Goal: Information Seeking & Learning: Learn about a topic

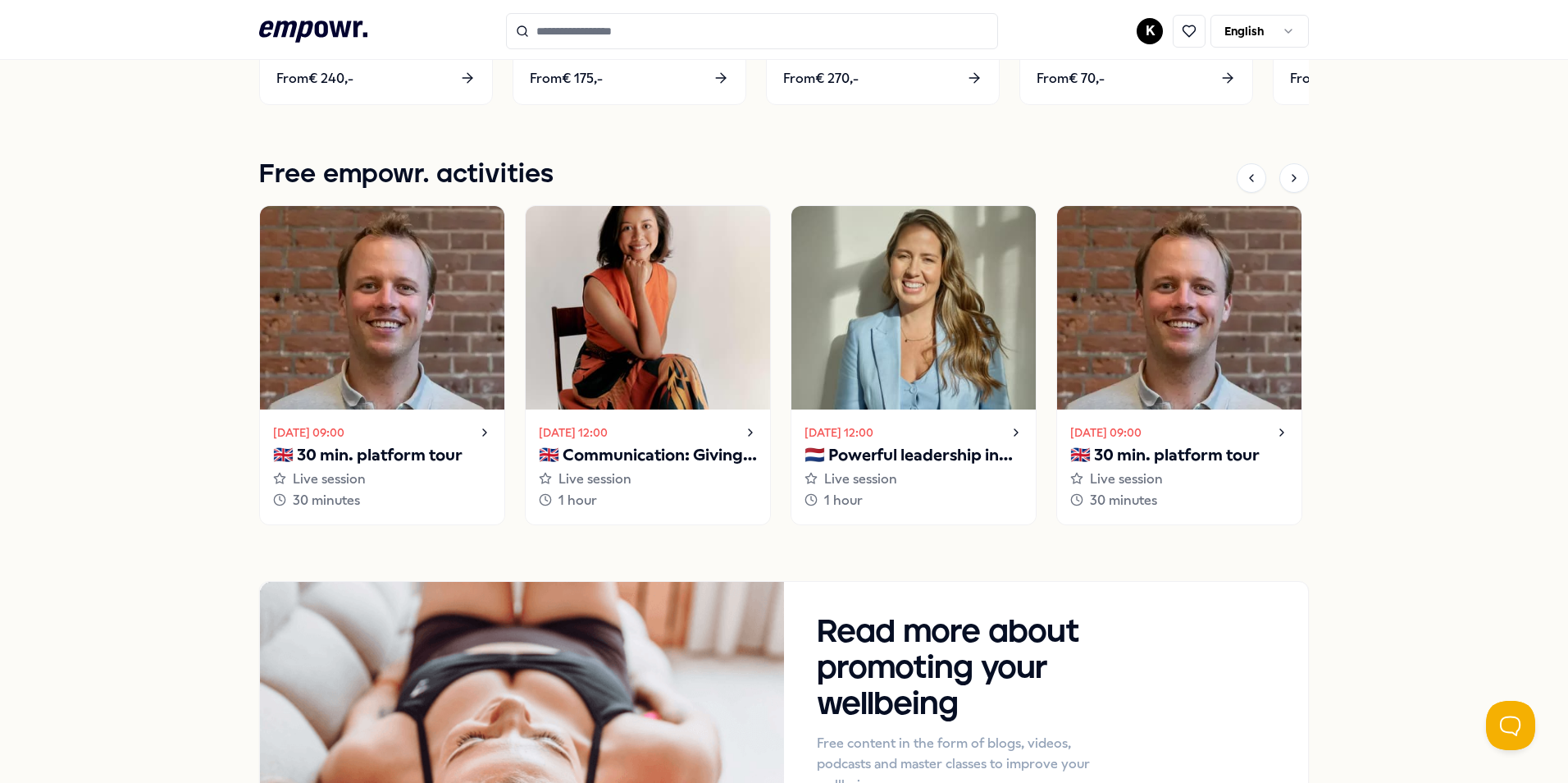
scroll to position [1066, 0]
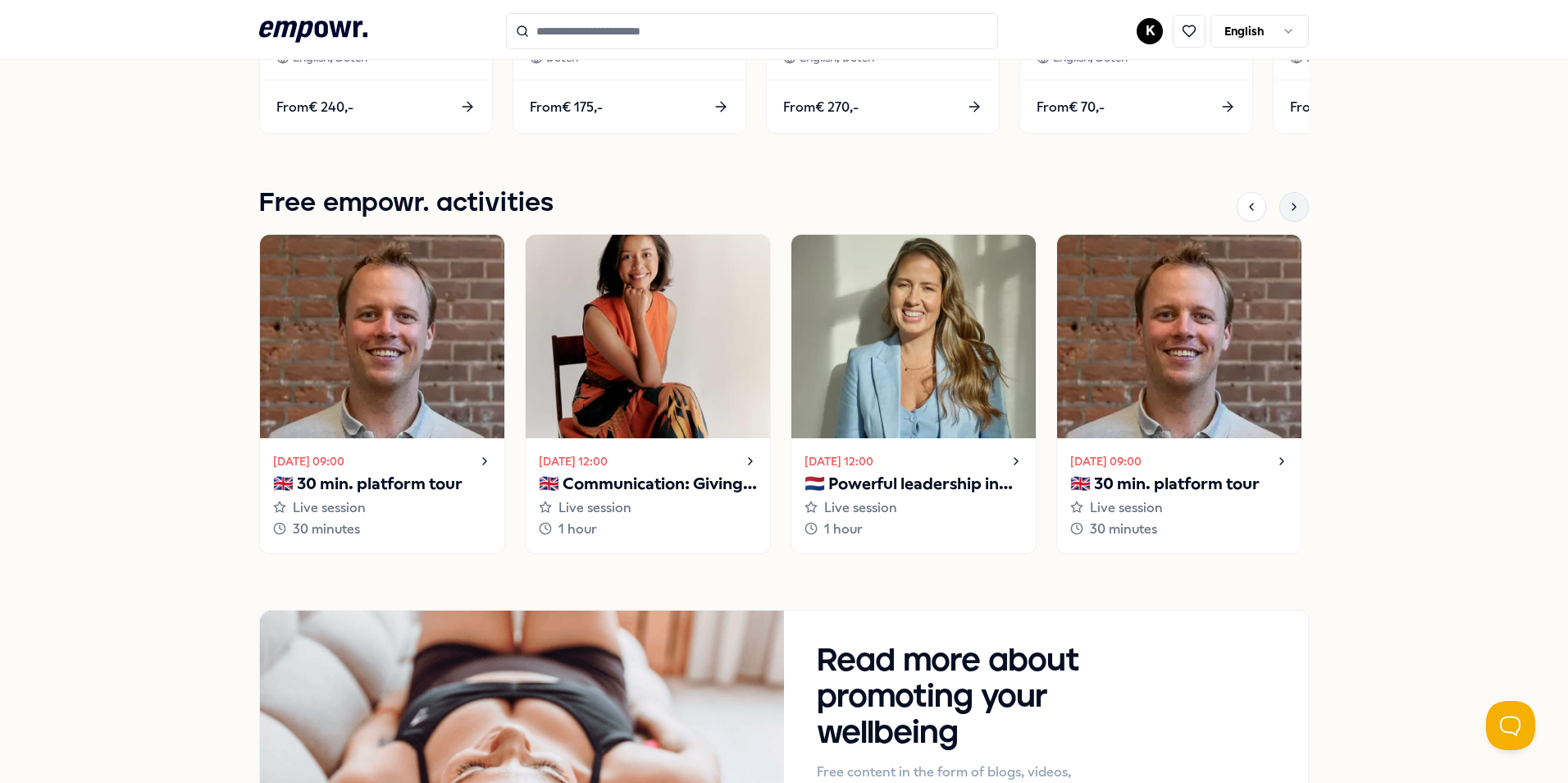
click at [1294, 204] on icon at bounding box center [1294, 207] width 14 height 14
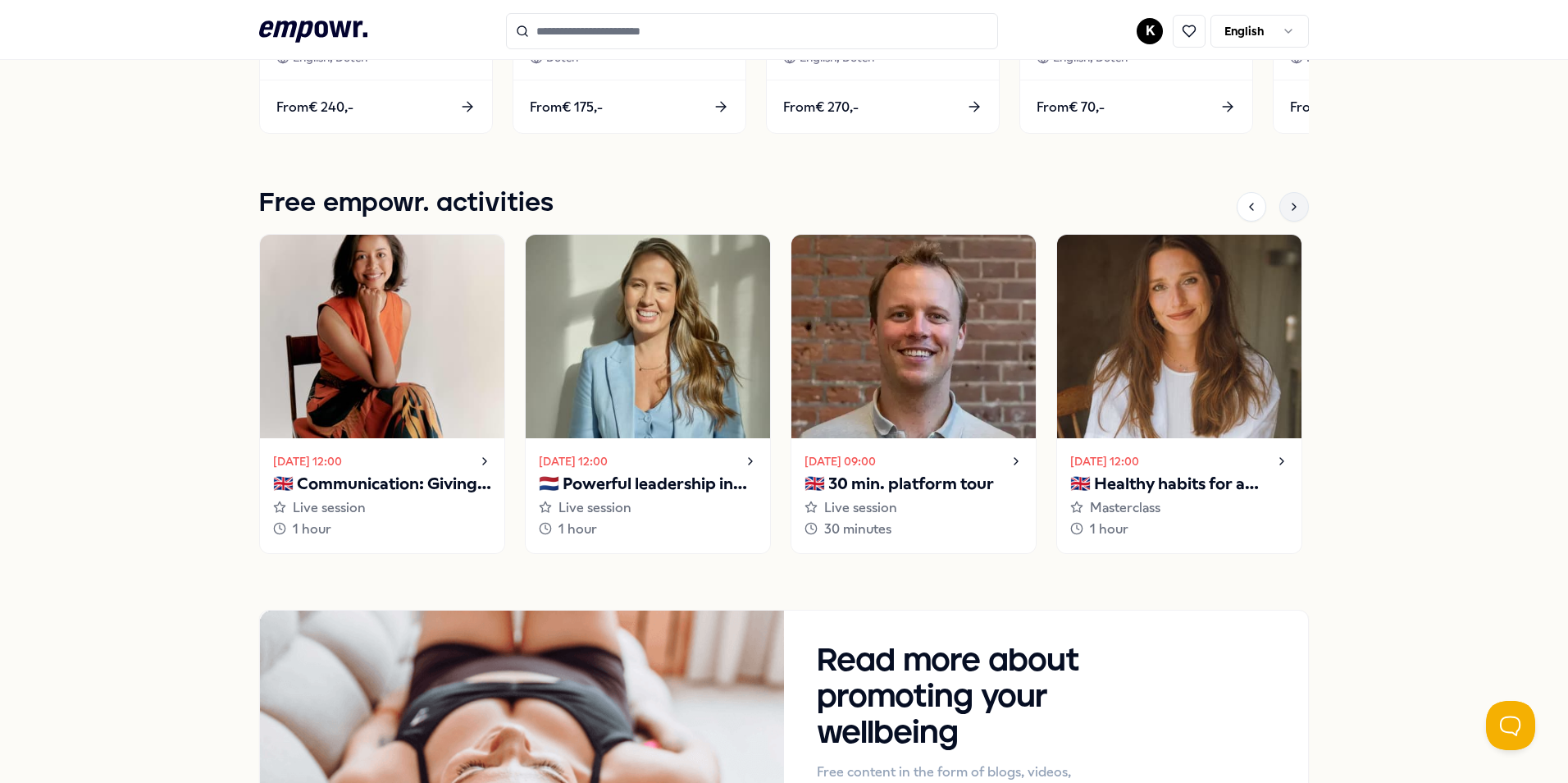
click at [1294, 204] on icon at bounding box center [1294, 207] width 14 height 14
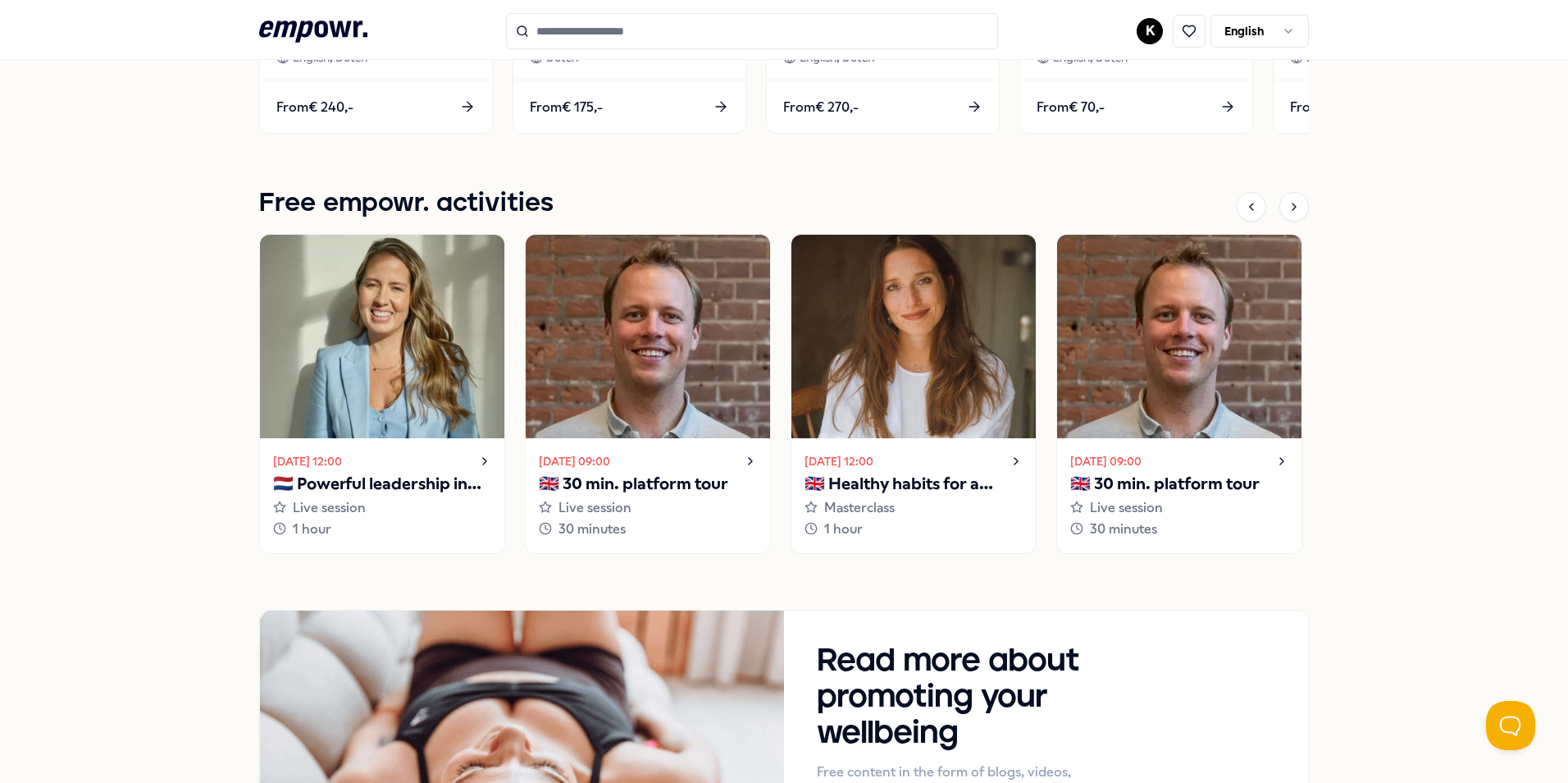
click at [961, 479] on p "🇬🇧 Healthy habits for a stress-free start to the year" at bounding box center [914, 483] width 218 height 26
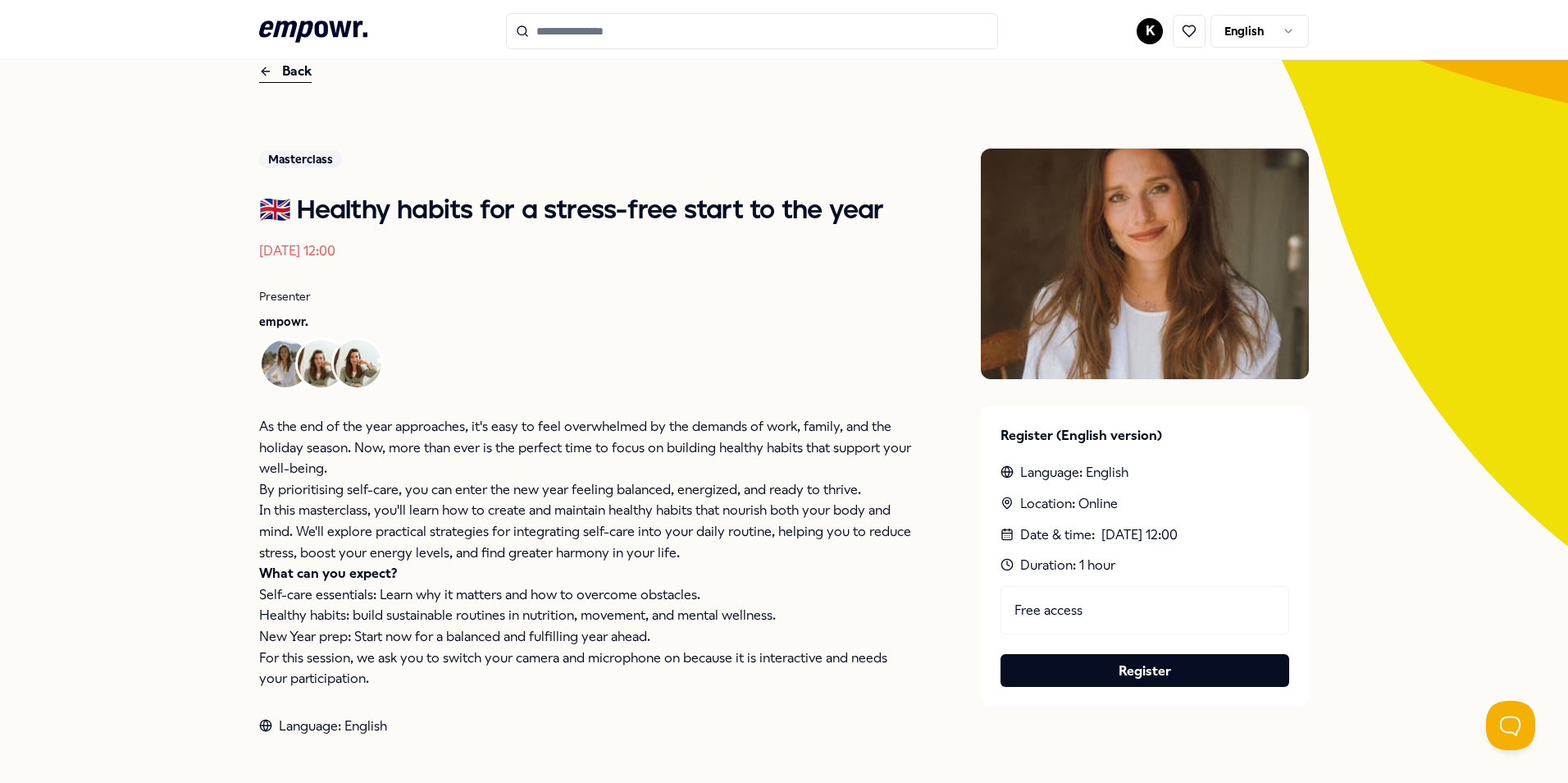
scroll to position [39, 0]
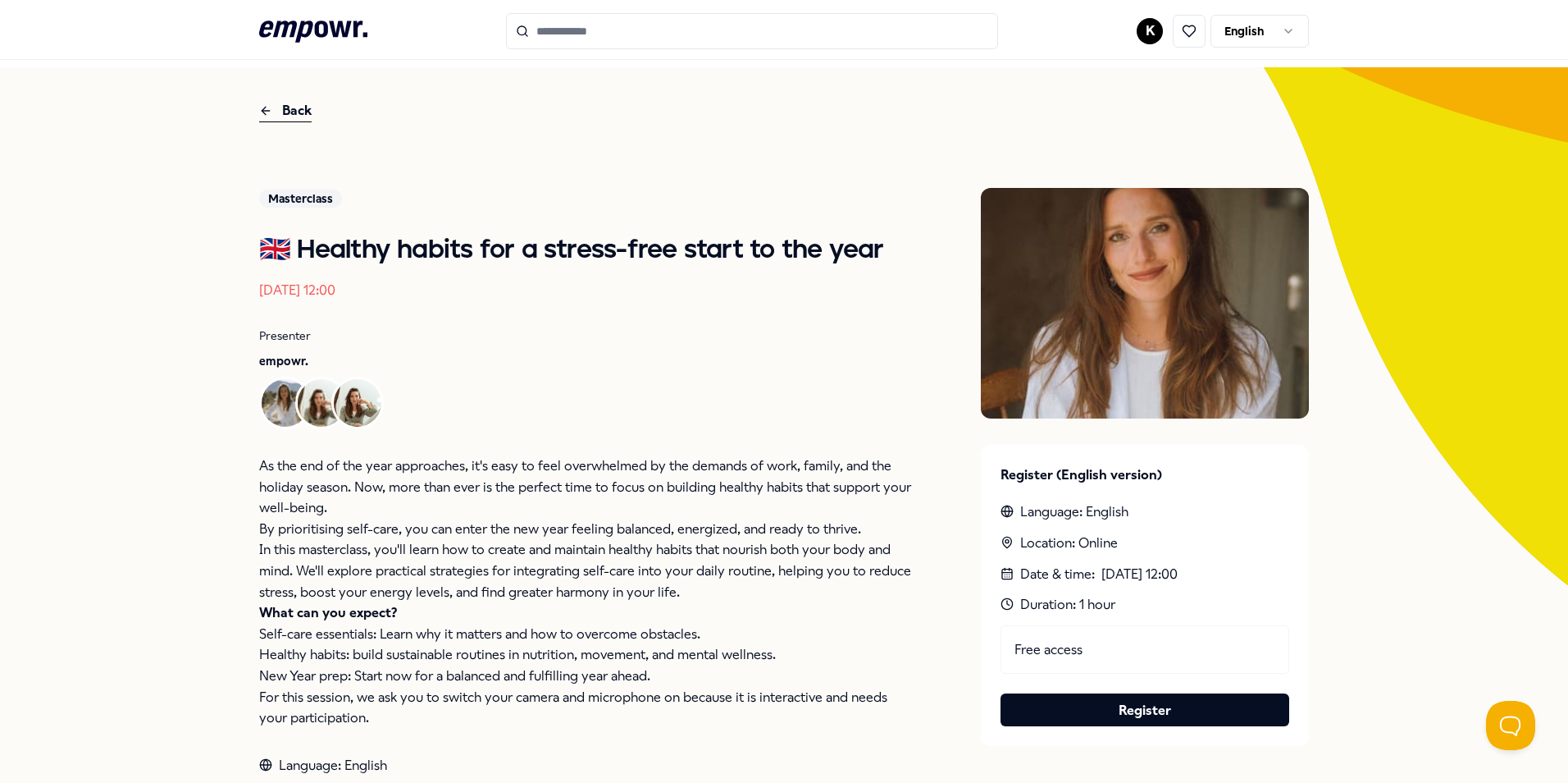
click at [295, 103] on div "Back" at bounding box center [285, 111] width 52 height 22
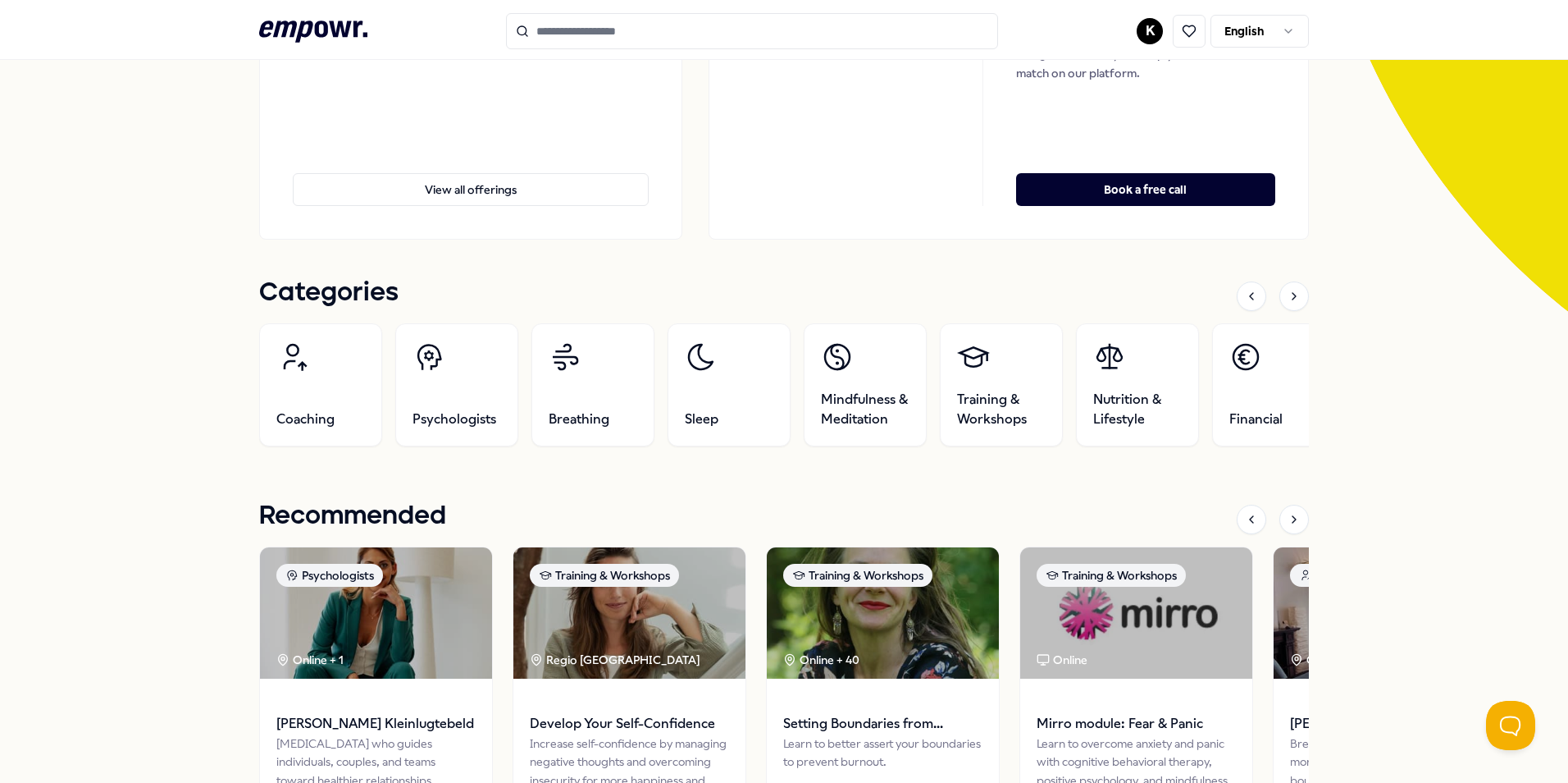
scroll to position [308, 0]
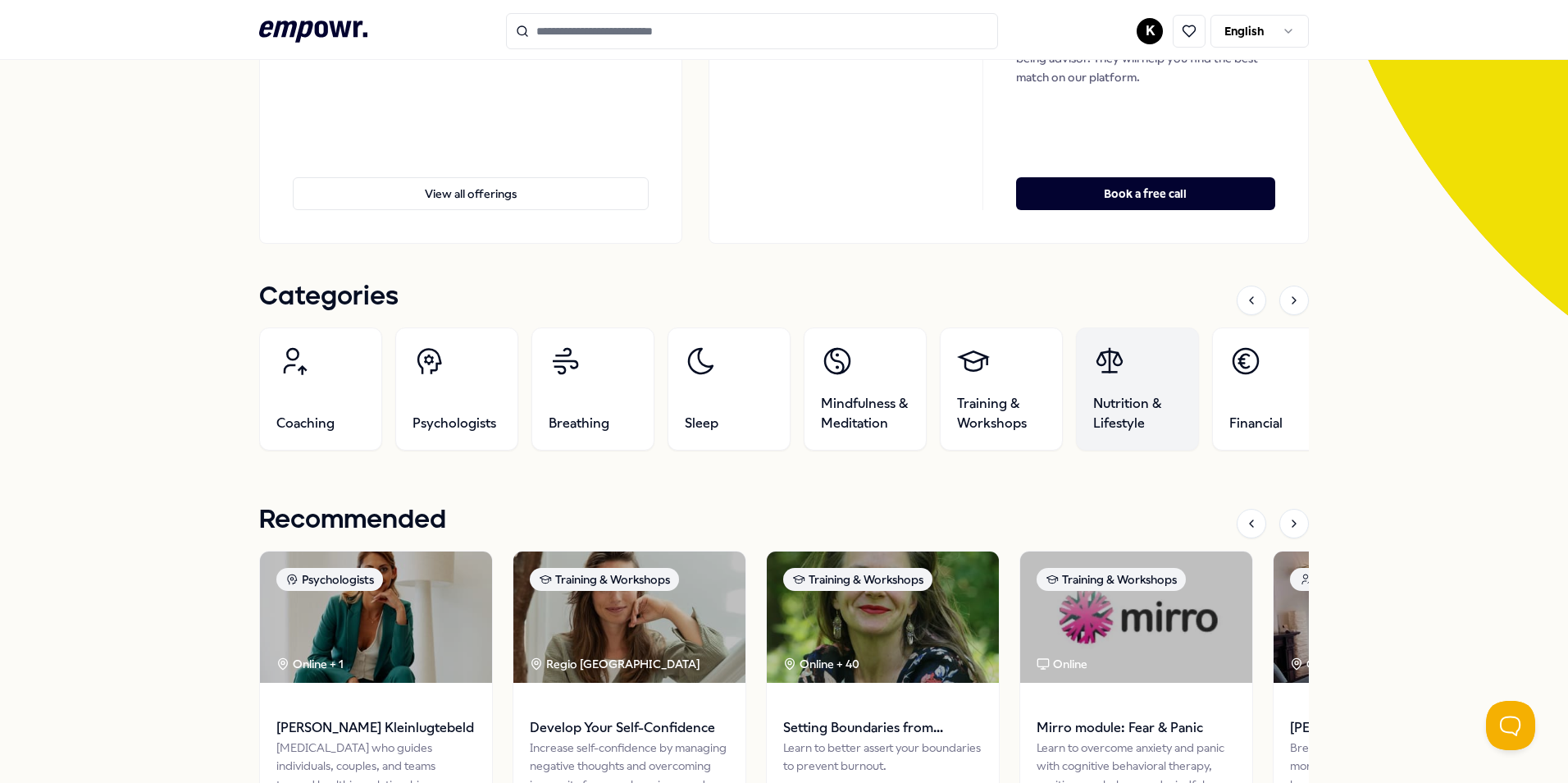
click at [1129, 392] on link "Nutrition & Lifestyle" at bounding box center [1136, 389] width 123 height 123
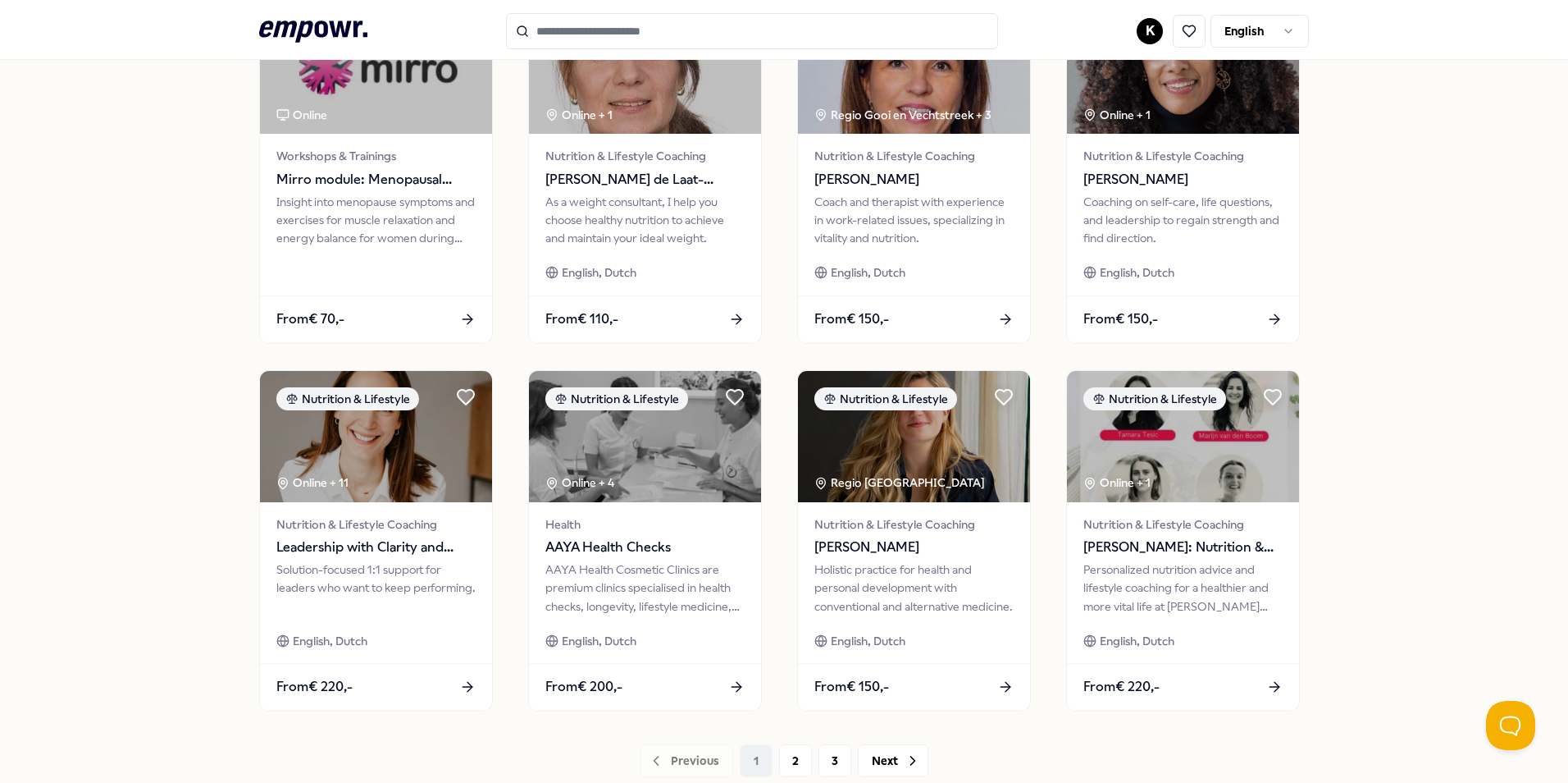
scroll to position [598, 0]
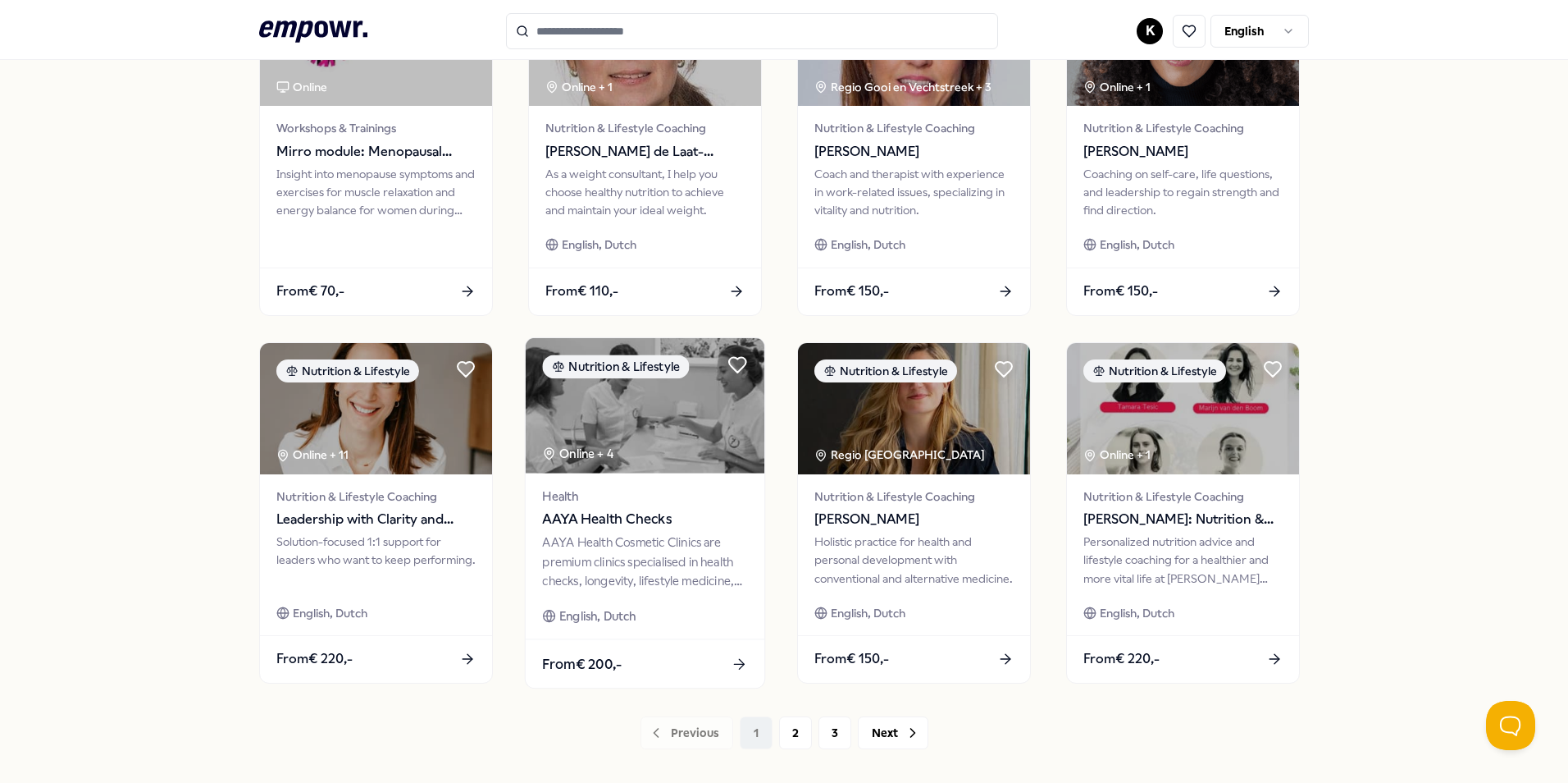
click at [637, 514] on span "AAYA Health Checks" at bounding box center [644, 519] width 205 height 21
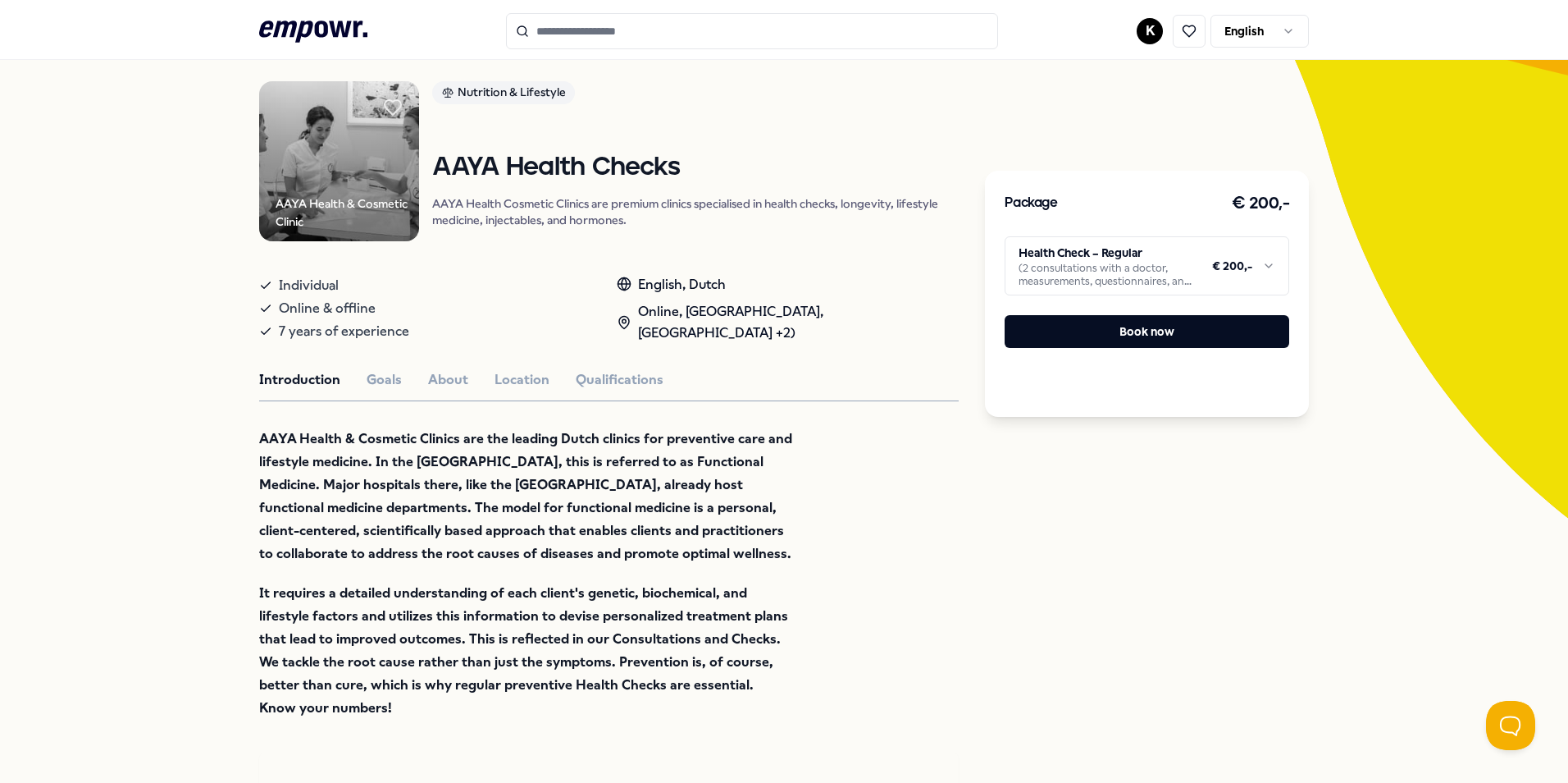
scroll to position [24, 0]
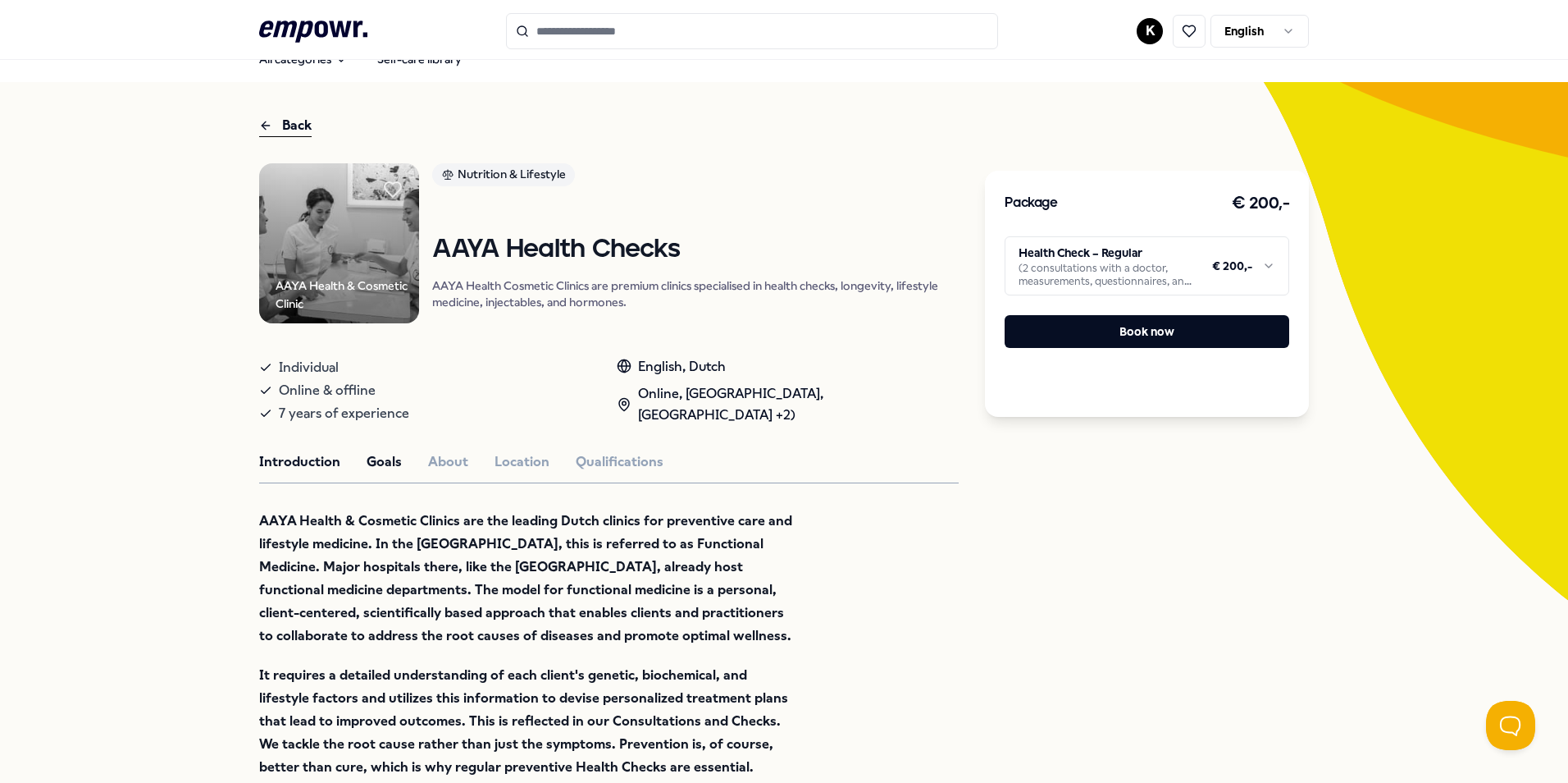
click at [366, 451] on button "Goals" at bounding box center [384, 462] width 35 height 21
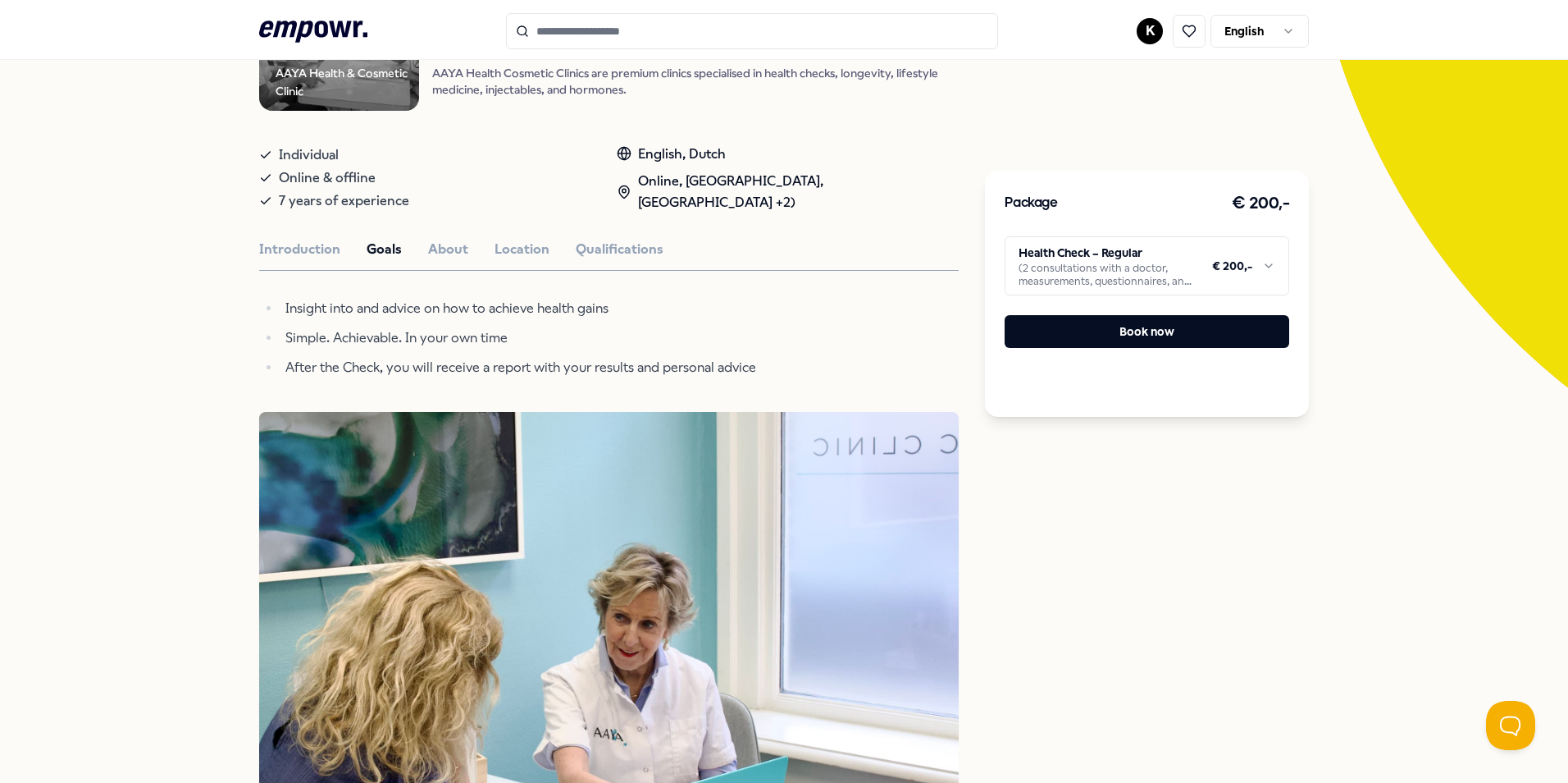
scroll to position [0, 0]
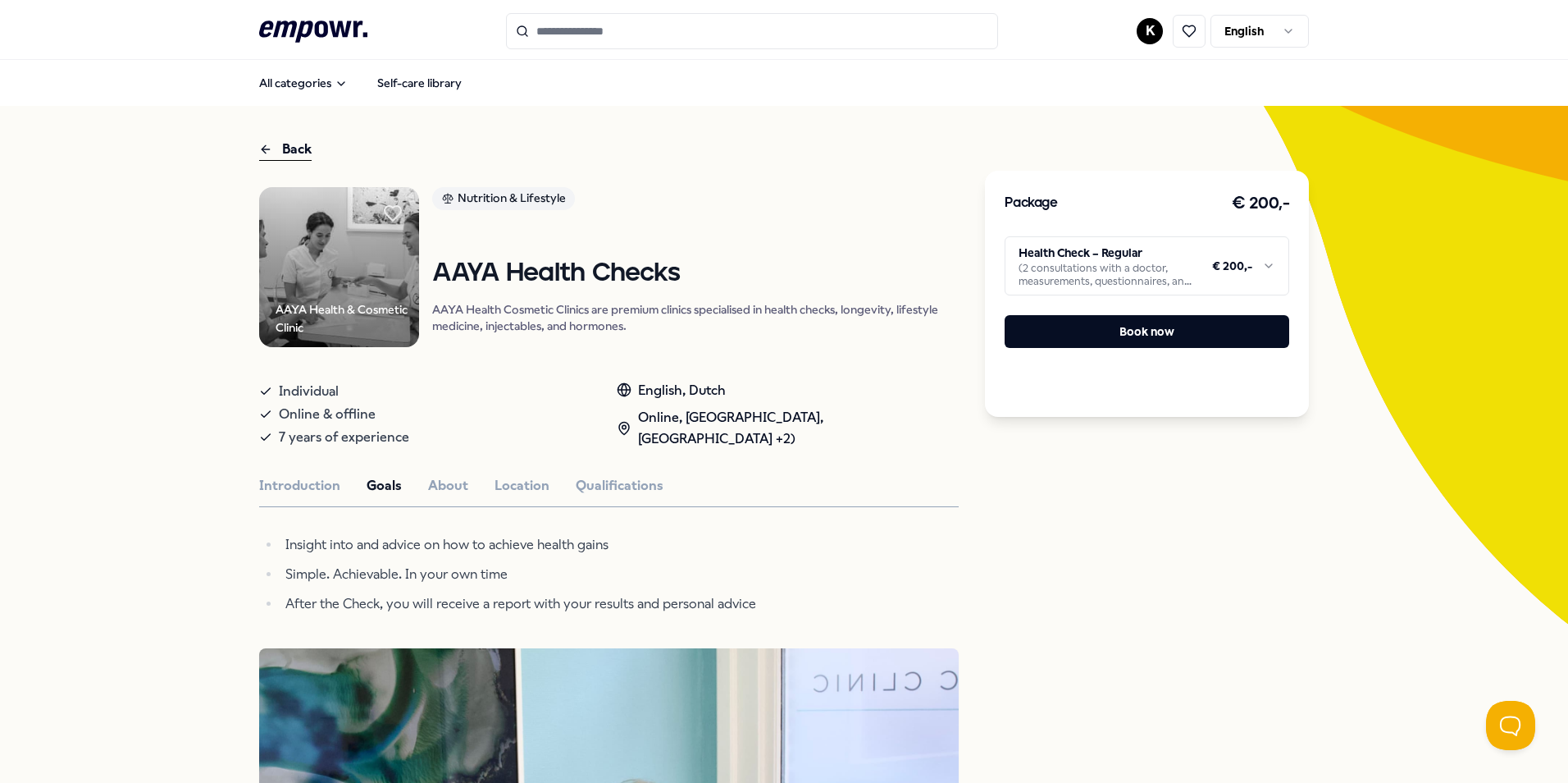
click at [712, 415] on div "Online, [GEOGRAPHIC_DATA], [GEOGRAPHIC_DATA] +2)" at bounding box center [787, 427] width 343 height 42
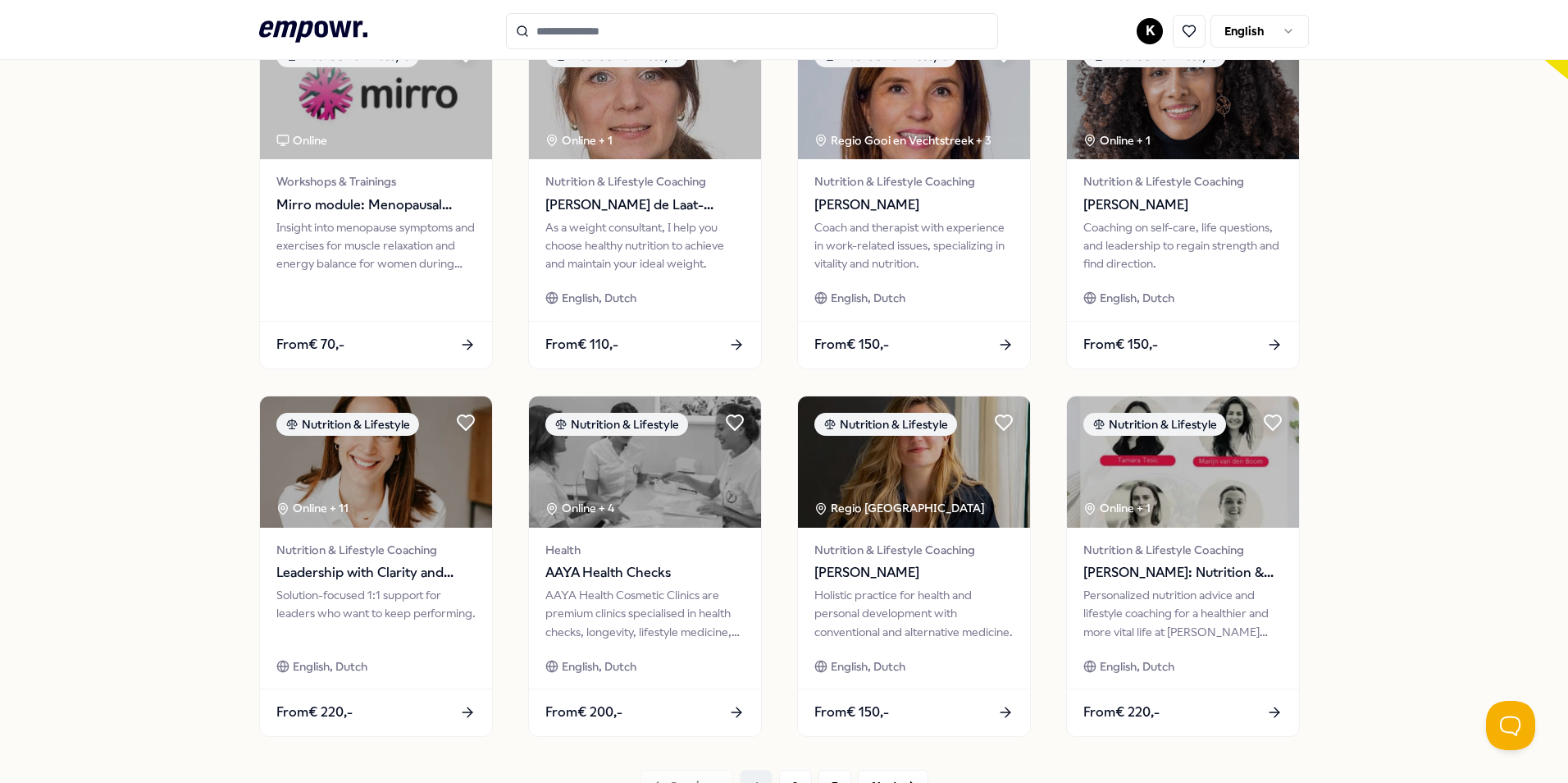
scroll to position [574, 0]
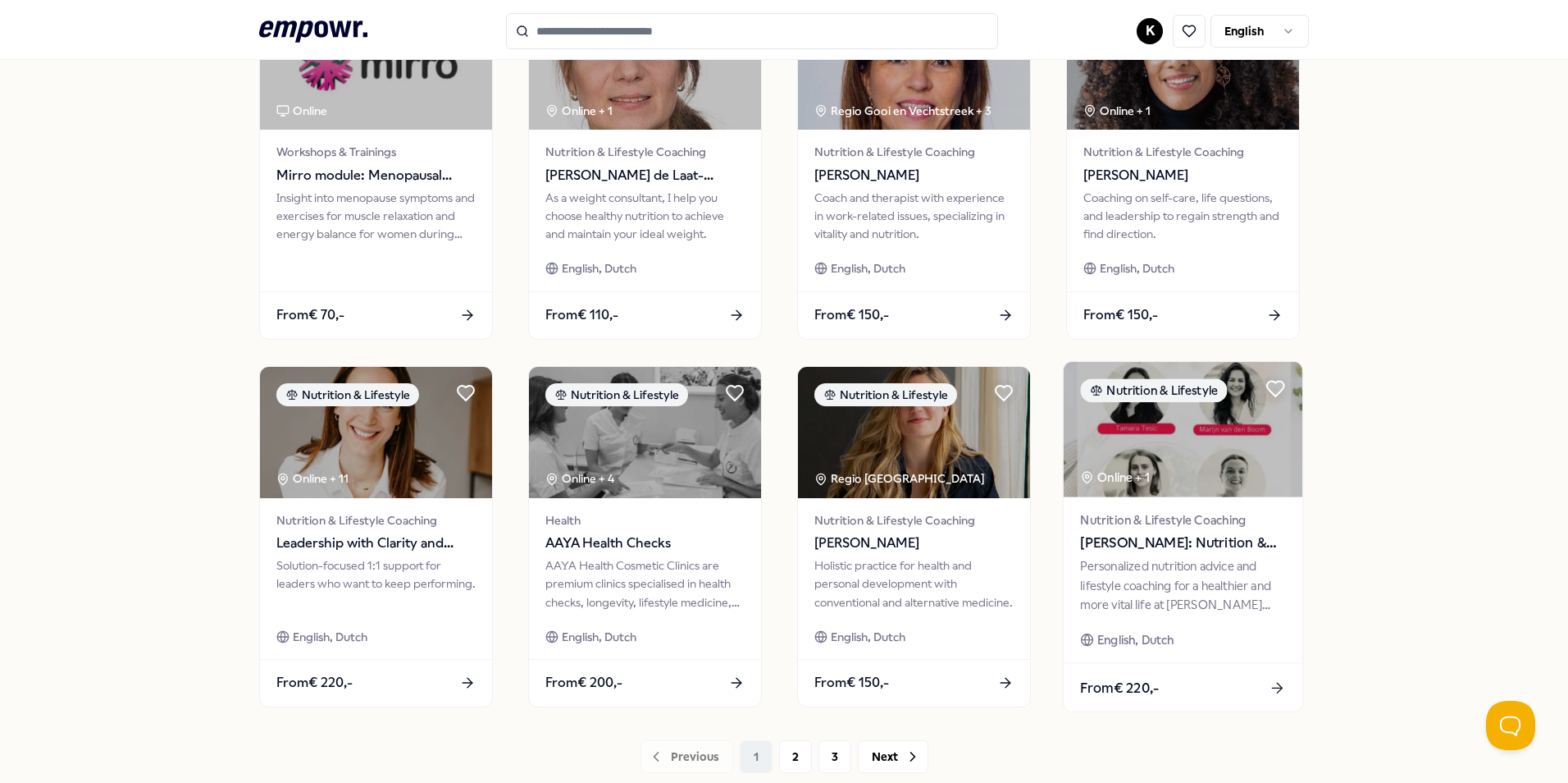
click at [1227, 529] on span "Nutrition & Lifestyle Coaching" at bounding box center [1183, 520] width 205 height 19
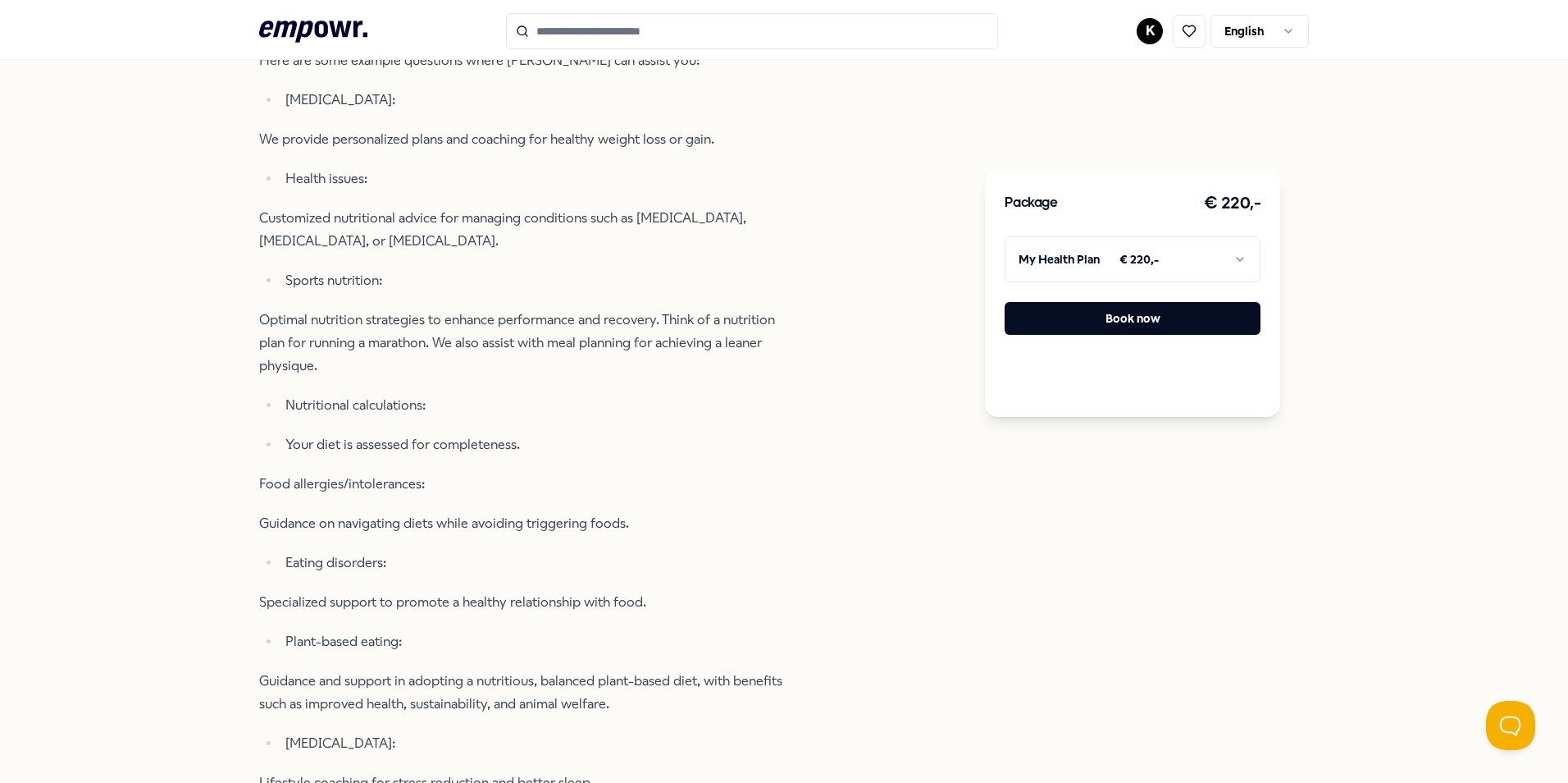
scroll to position [926, 0]
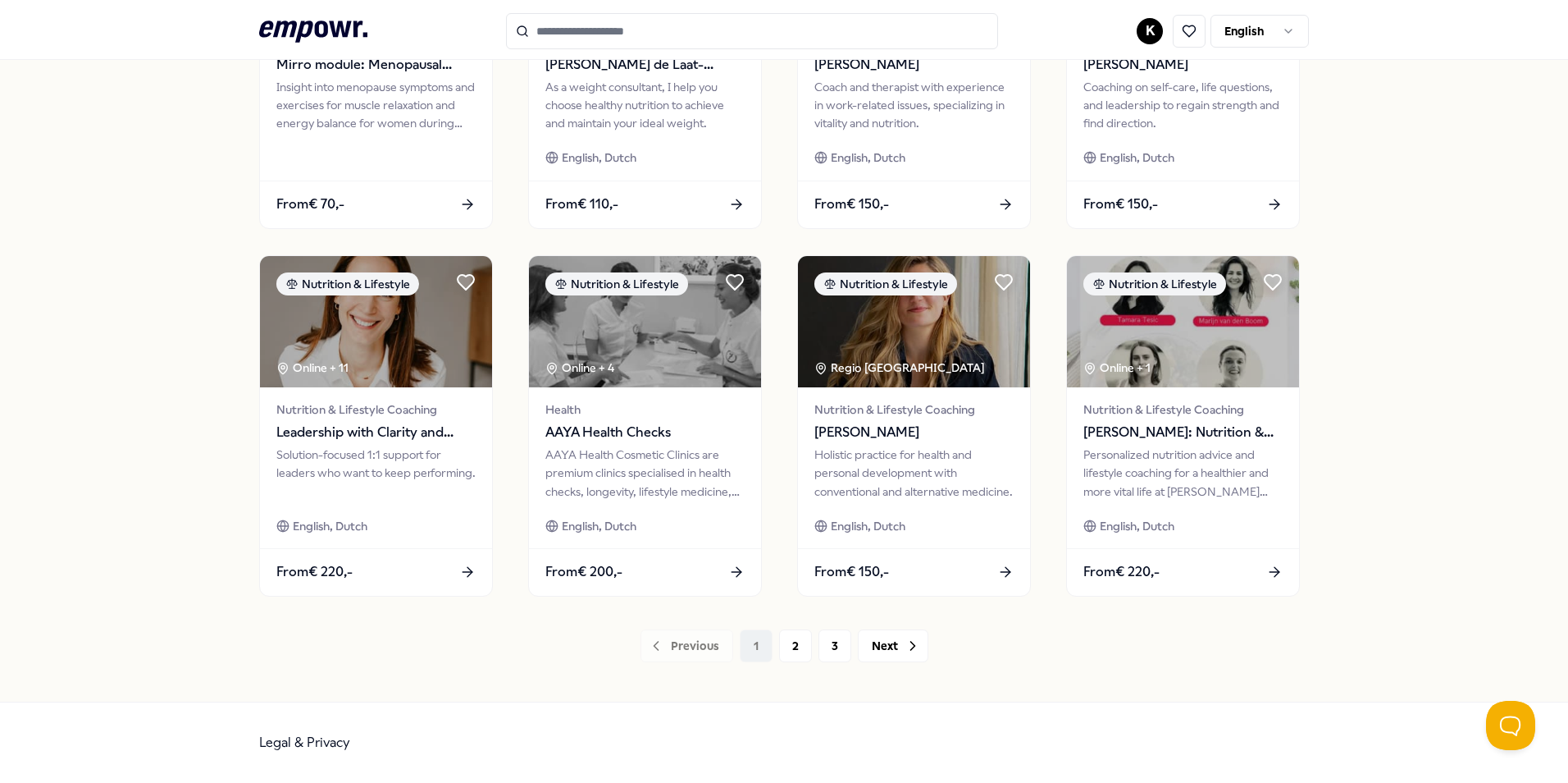
scroll to position [685, 0]
click at [793, 645] on button "2" at bounding box center [795, 646] width 33 height 33
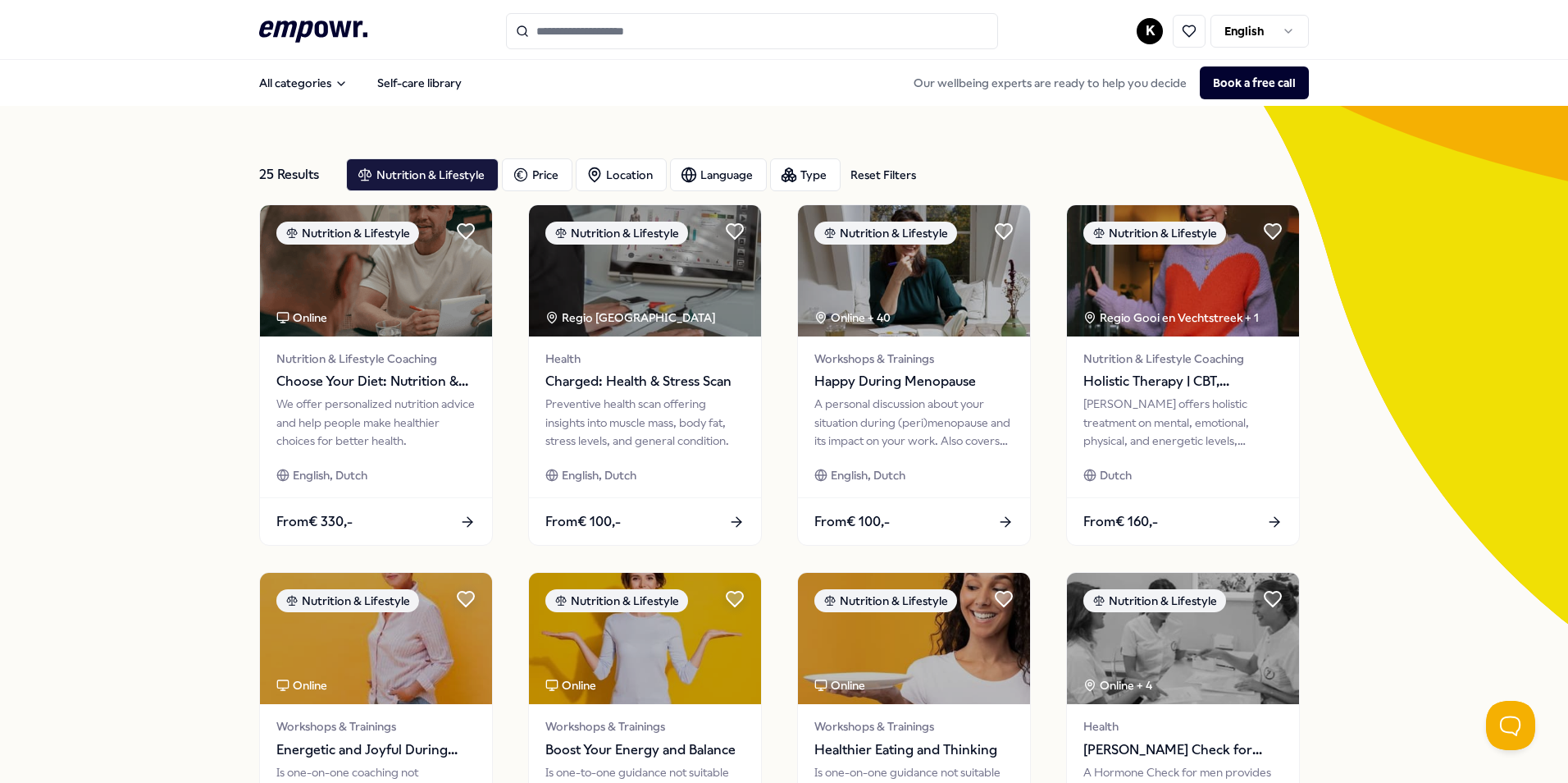
scroll to position [82, 0]
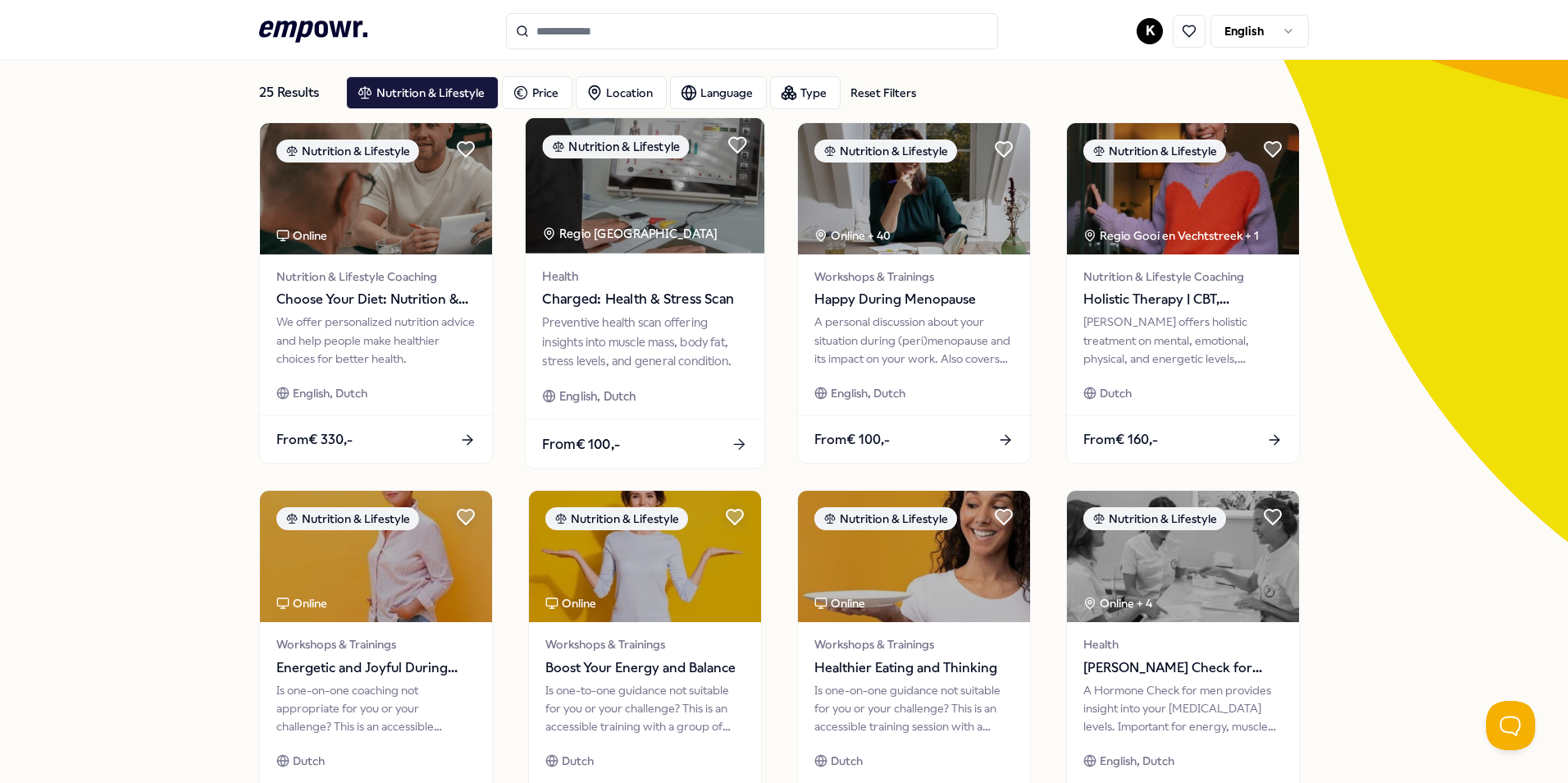
click at [663, 314] on div "Preventive health scan offering insights into muscle mass, body fat, stress lev…" at bounding box center [644, 341] width 205 height 57
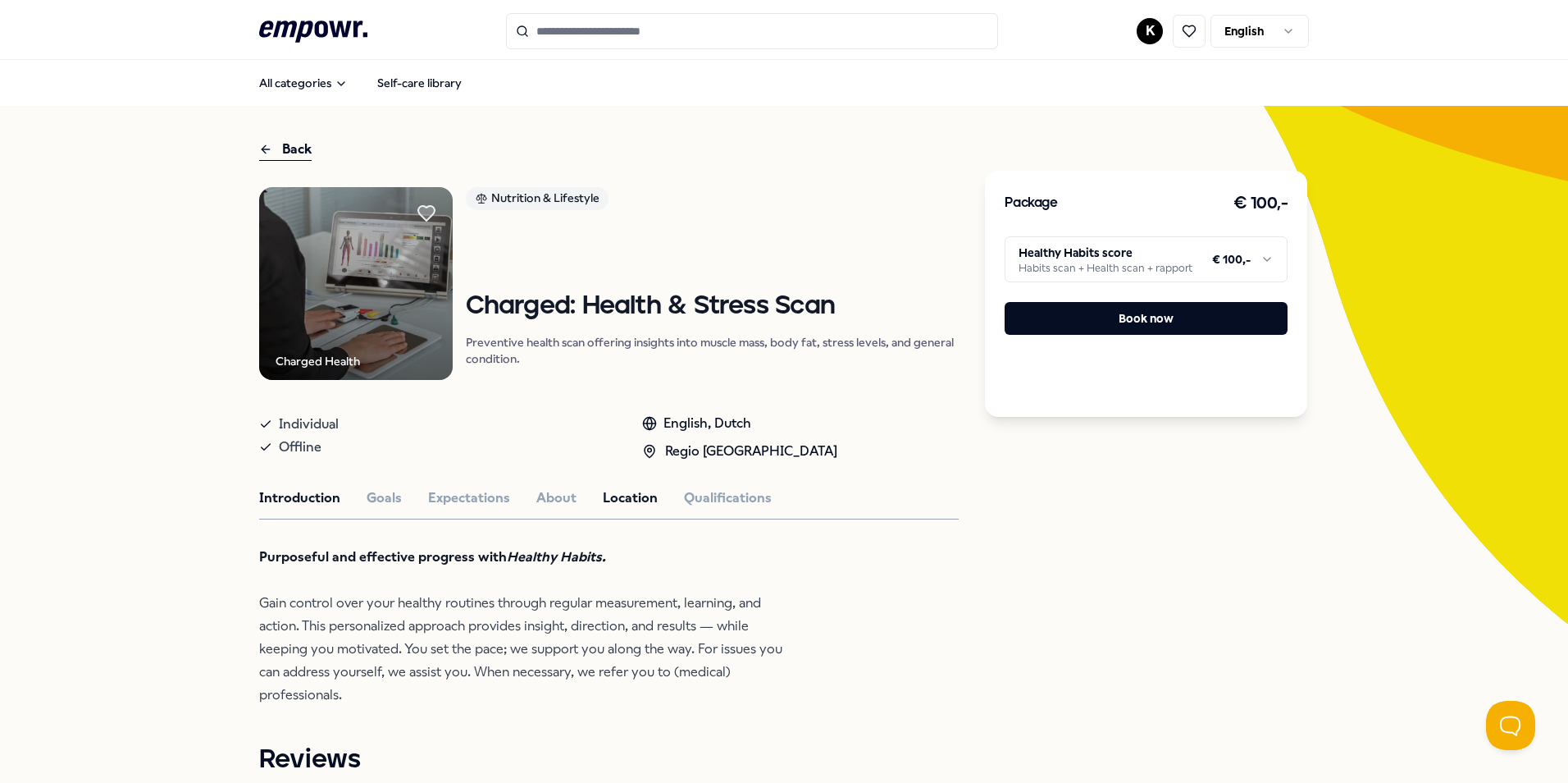
click at [604, 500] on button "Location" at bounding box center [630, 498] width 55 height 21
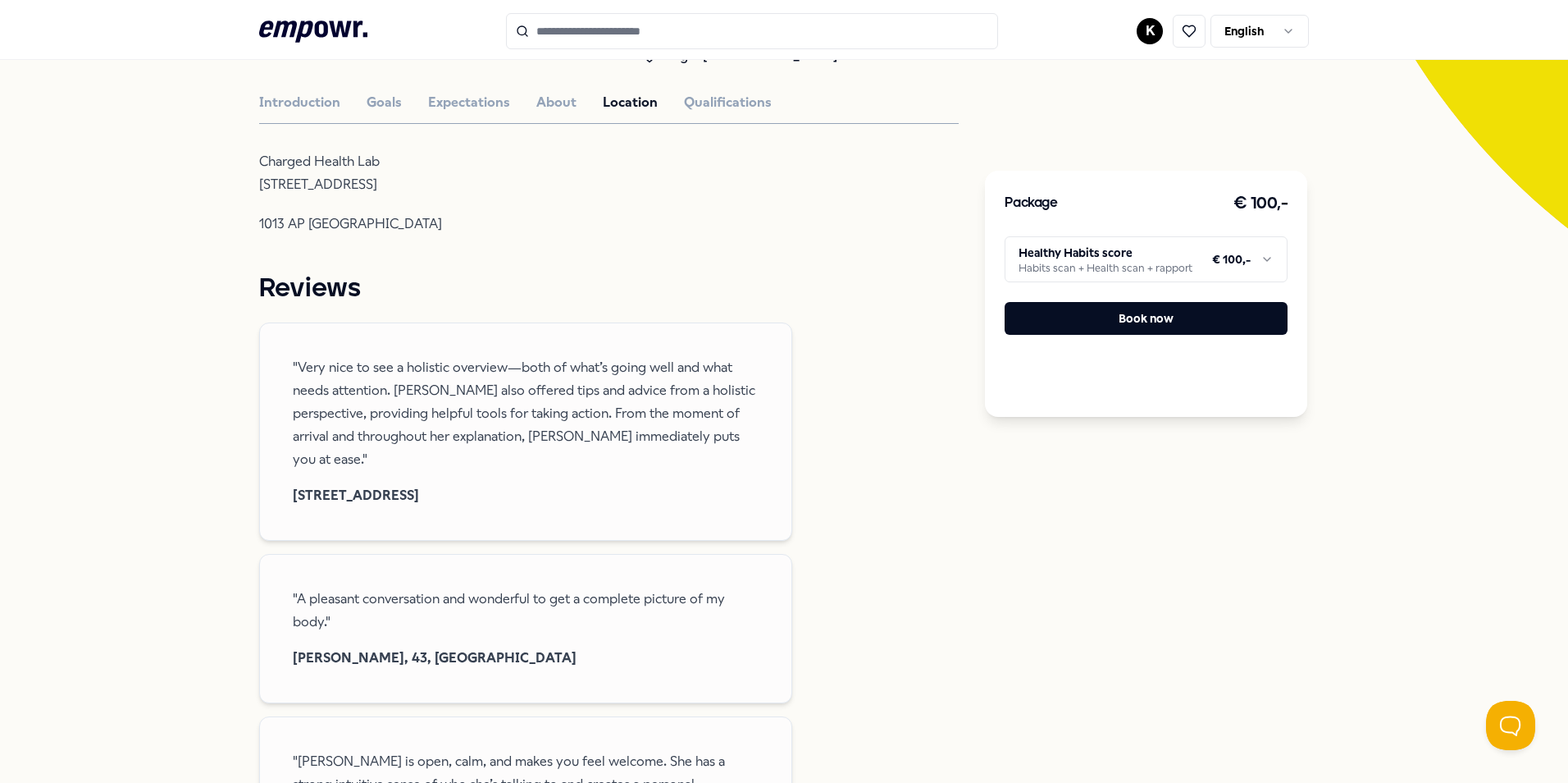
scroll to position [410, 0]
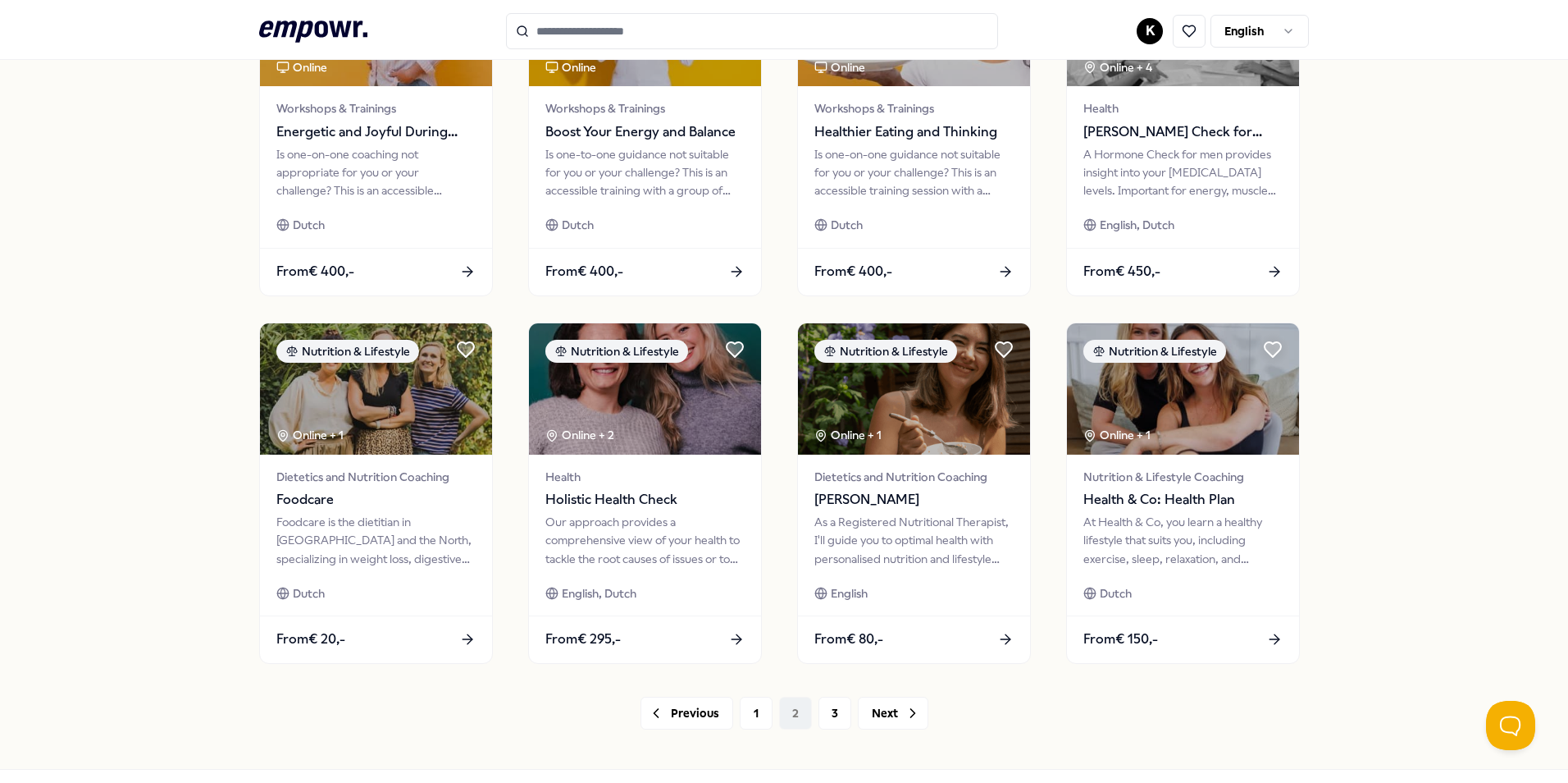
scroll to position [656, 0]
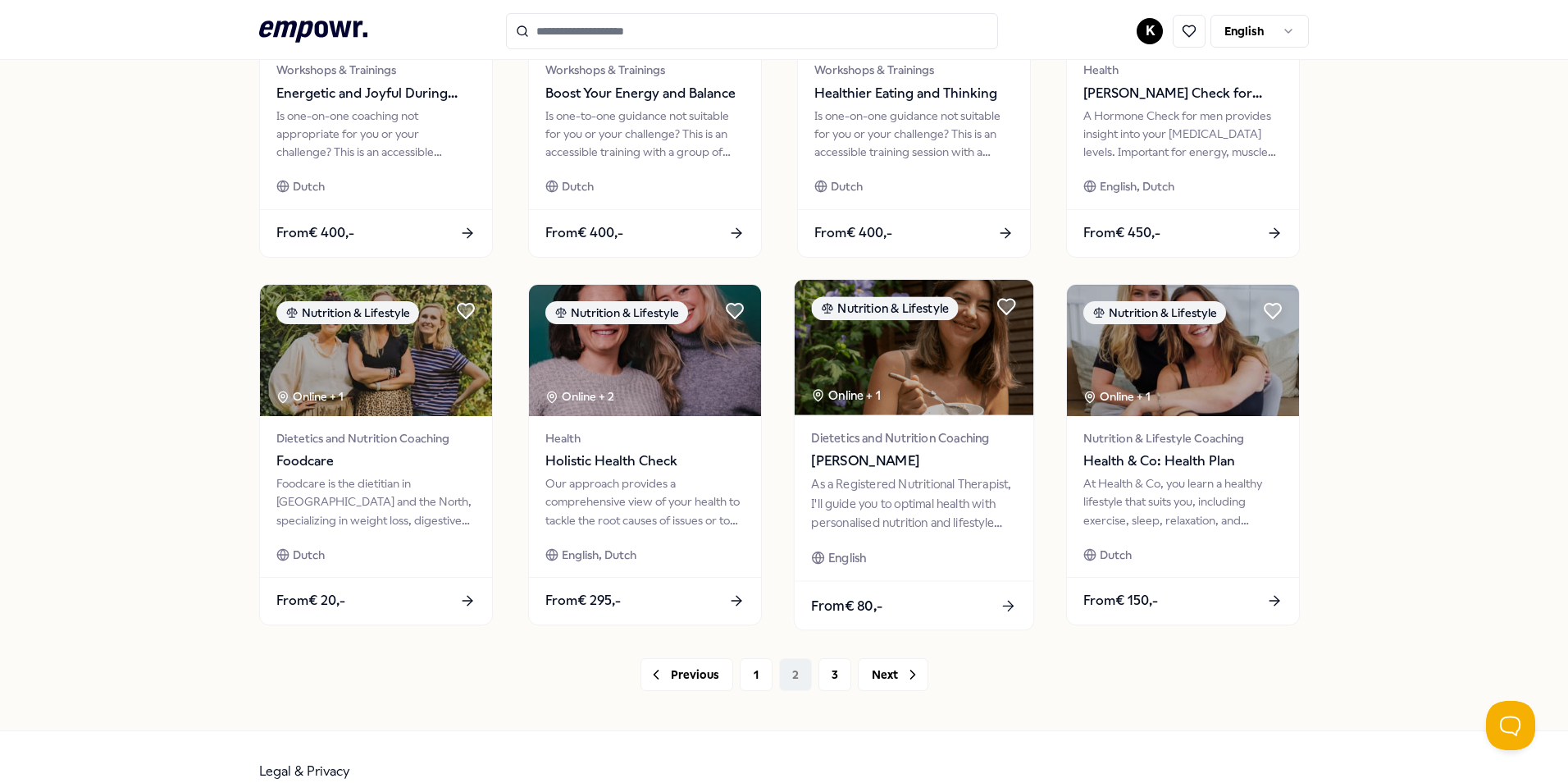
click at [977, 467] on span "[PERSON_NAME]" at bounding box center [913, 461] width 205 height 21
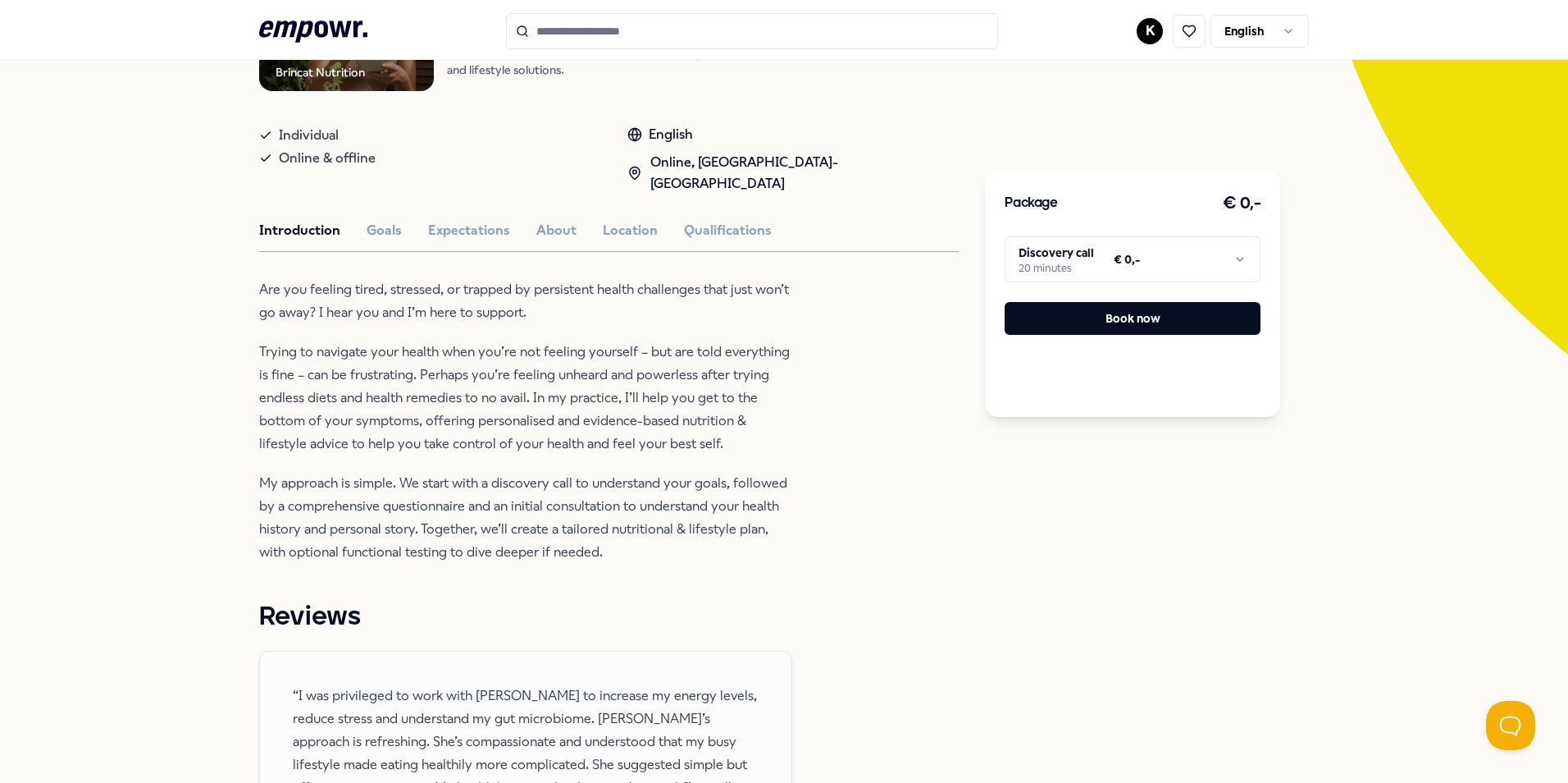
scroll to position [352, 0]
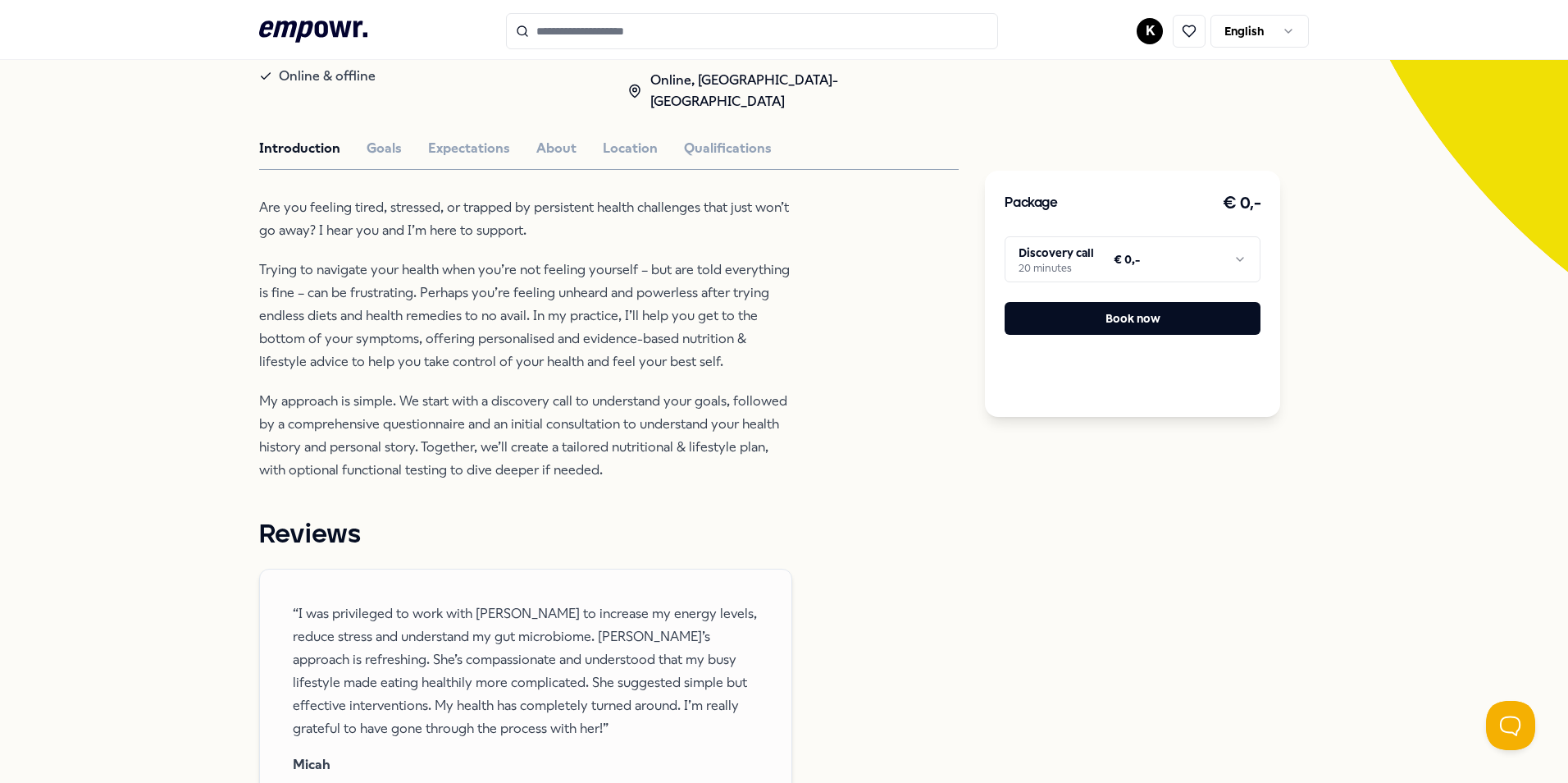
click at [1243, 257] on html ".empowr-logo_svg__cls-1{fill:#03032f} K English All categories Self-care librar…" at bounding box center [784, 392] width 1568 height 783
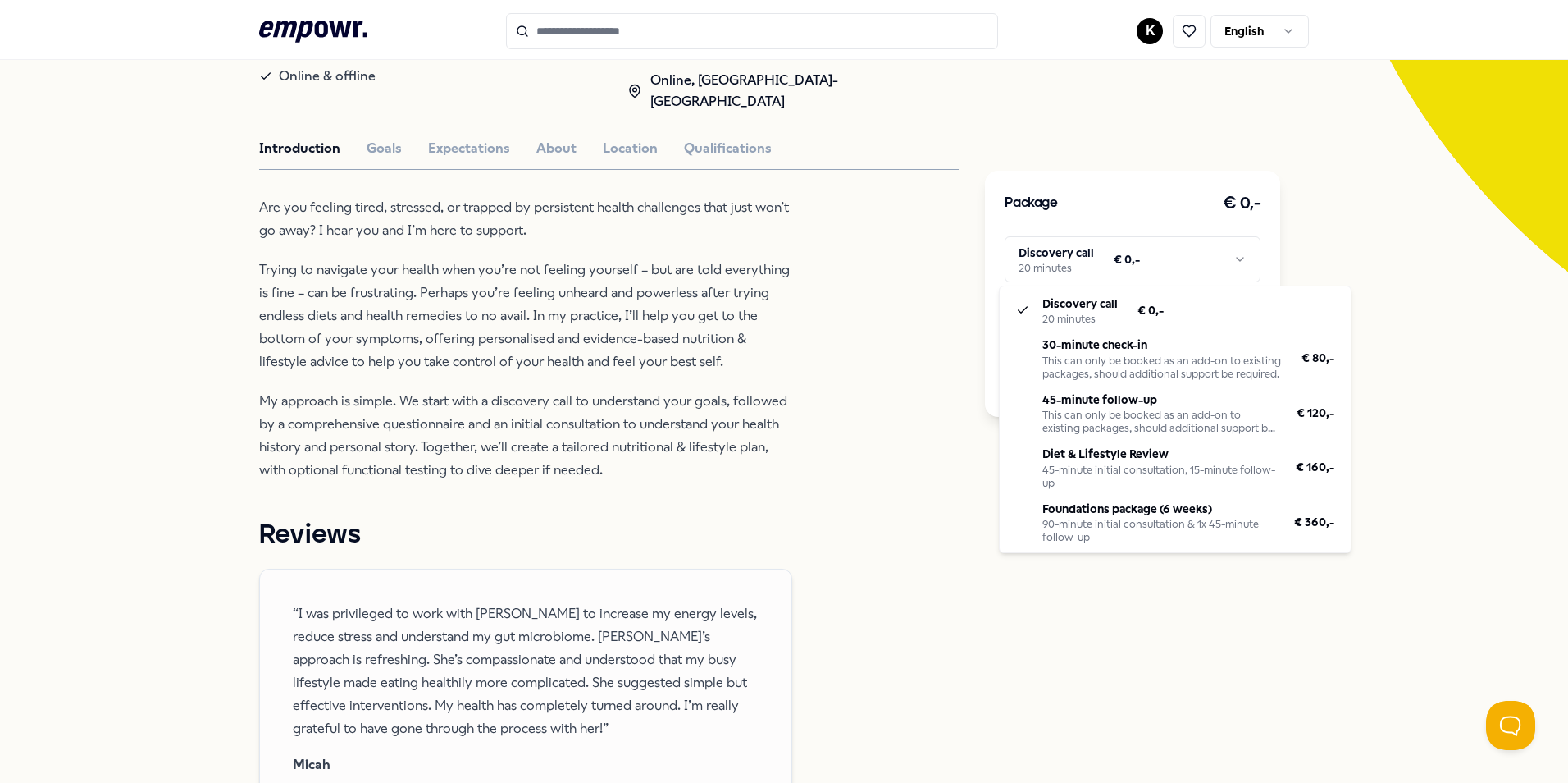
click at [1470, 382] on html ".empowr-logo_svg__cls-1{fill:#03032f} K English All categories Self-care librar…" at bounding box center [784, 392] width 1568 height 783
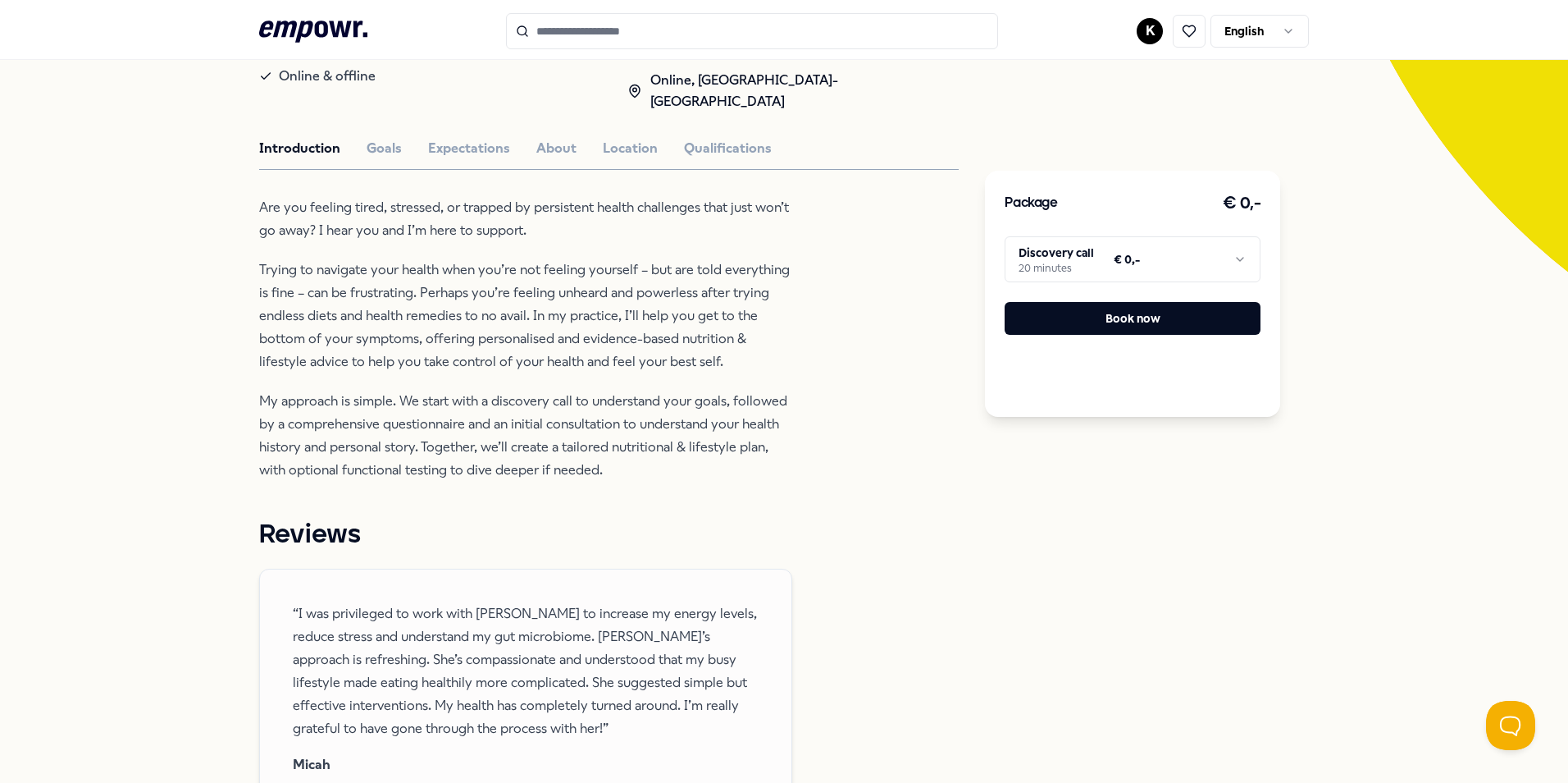
scroll to position [0, 0]
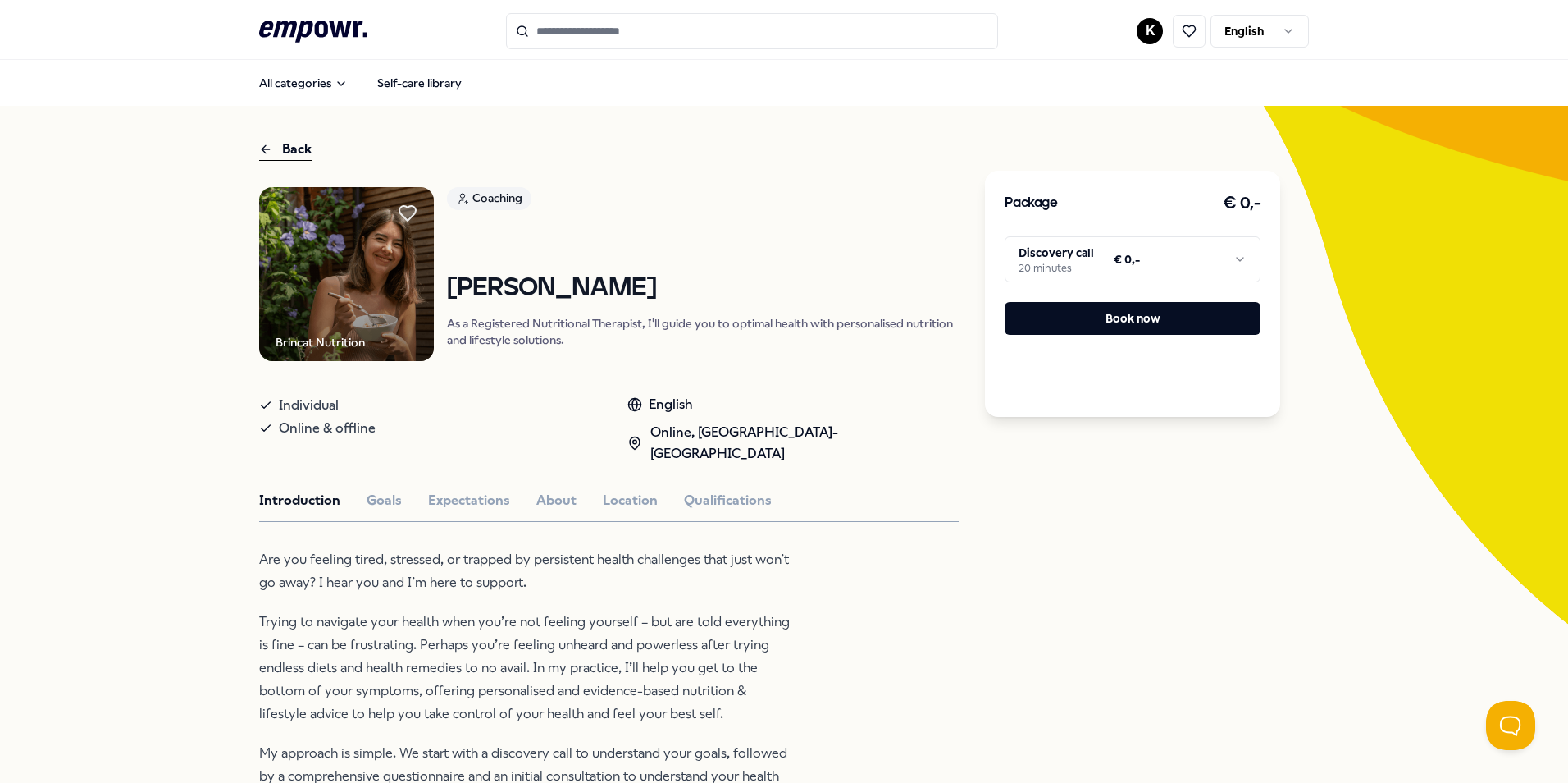
click at [270, 145] on div "Back" at bounding box center [285, 149] width 52 height 22
